Goal: Information Seeking & Learning: Learn about a topic

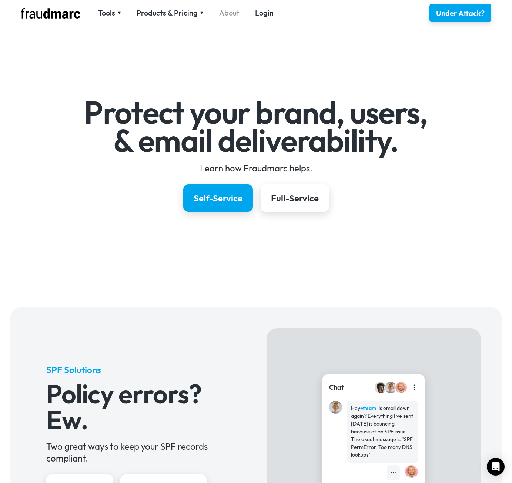
click at [229, 12] on link "About" at bounding box center [229, 13] width 20 height 10
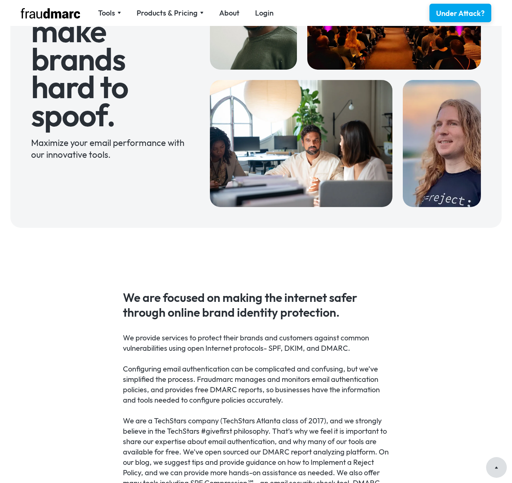
scroll to position [148, 0]
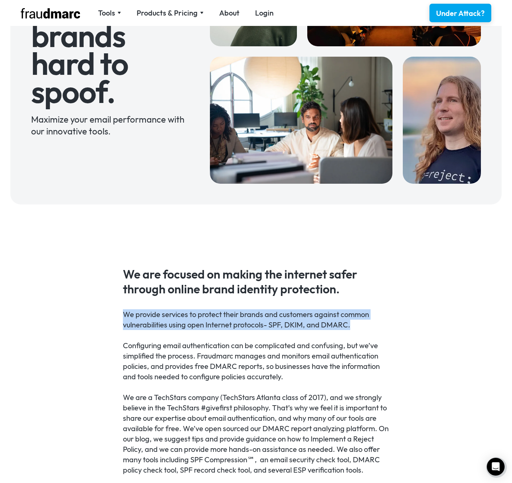
drag, startPoint x: 120, startPoint y: 314, endPoint x: 356, endPoint y: 324, distance: 235.8
click at [356, 323] on div "We are focused on making the internet safer through online brand identity prote…" at bounding box center [256, 371] width 512 height 312
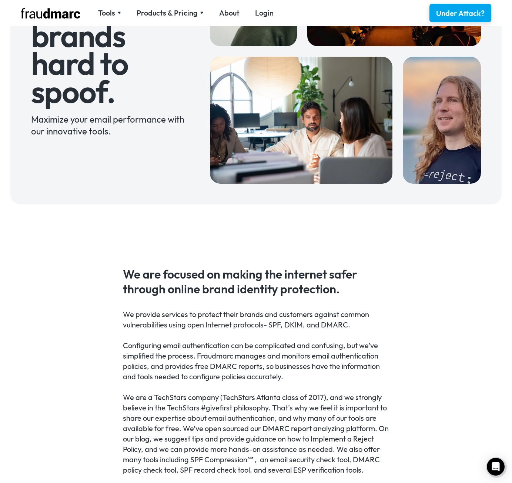
click at [154, 350] on div "We provide services to protect their brands and customers against common vulner…" at bounding box center [256, 392] width 266 height 166
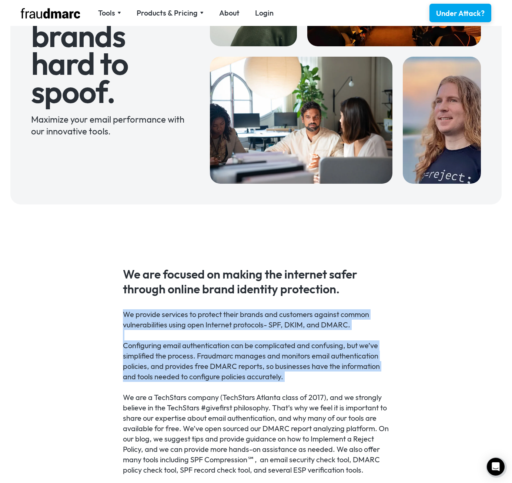
drag, startPoint x: 122, startPoint y: 316, endPoint x: 282, endPoint y: 372, distance: 169.6
click at [295, 383] on div "We are focused on making the internet safer through online brand identity prote…" at bounding box center [256, 371] width 512 height 312
copy div "We provide services to protect their brands and customers against common vulner…"
